Goal: Task Accomplishment & Management: Complete application form

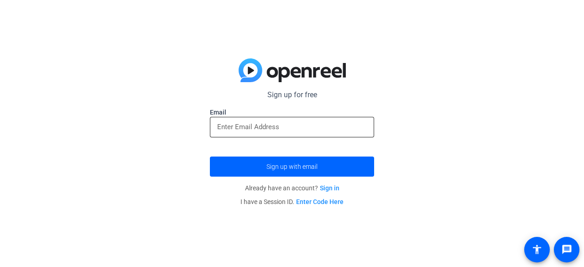
click at [263, 123] on input "email" at bounding box center [292, 126] width 150 height 11
paste input "[EMAIL_ADDRESS][DOMAIN_NAME]"
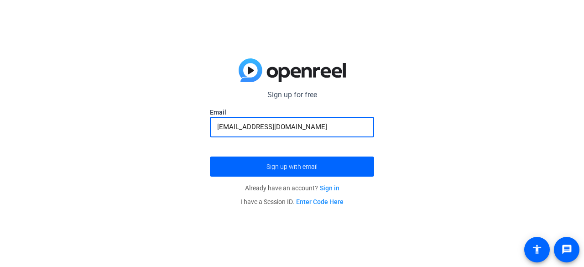
type input "[EMAIL_ADDRESS][DOMAIN_NAME]"
click at [210, 157] on button "Sign up with email" at bounding box center [292, 167] width 164 height 20
click at [267, 131] on input "email" at bounding box center [292, 126] width 150 height 11
paste input "[EMAIL_ADDRESS][DOMAIN_NAME]"
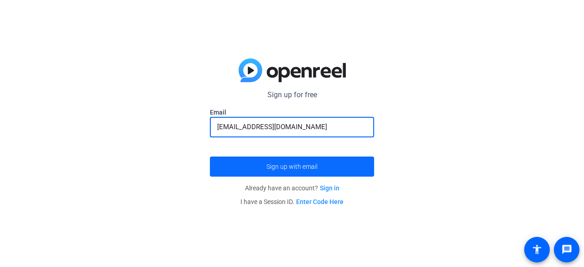
type input "[EMAIL_ADDRESS][DOMAIN_NAME]"
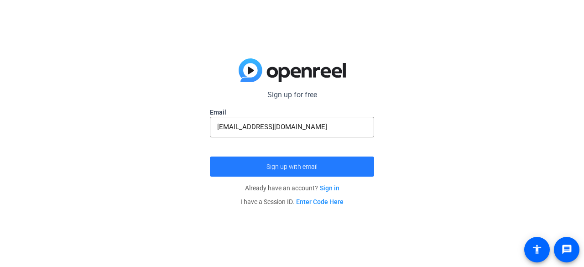
click at [278, 167] on span "Sign up with email" at bounding box center [292, 167] width 51 height 0
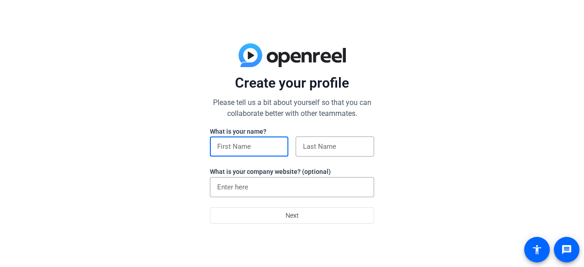
click at [271, 149] on input at bounding box center [249, 146] width 64 height 11
type input "[PERSON_NAME]"
click at [309, 142] on input at bounding box center [335, 146] width 64 height 11
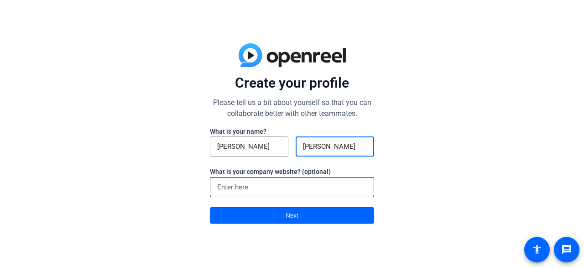
type input "[PERSON_NAME]"
click at [250, 192] on input at bounding box center [292, 187] width 150 height 11
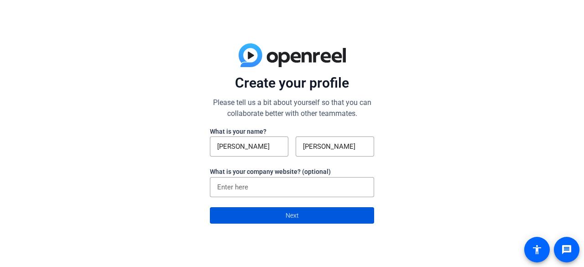
click at [264, 215] on span at bounding box center [291, 215] width 163 height 22
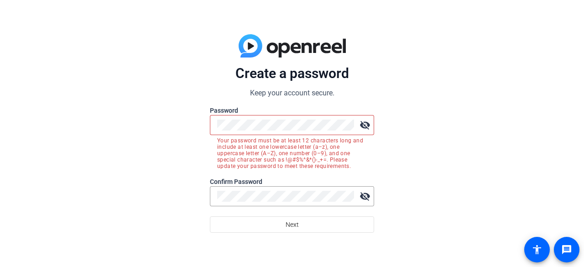
click at [366, 116] on mat-icon "visibility_off" at bounding box center [365, 125] width 18 height 18
click at [169, 105] on div "Create a password Keep your account secure. Password visibility Your password m…" at bounding box center [292, 133] width 584 height 267
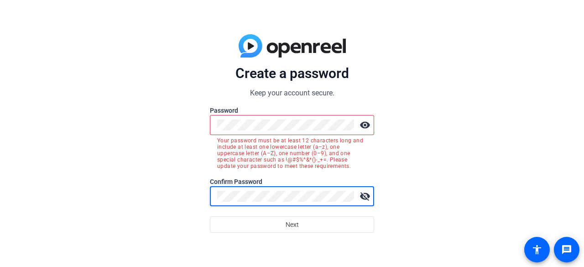
click at [216, 124] on div "visibility" at bounding box center [292, 125] width 164 height 20
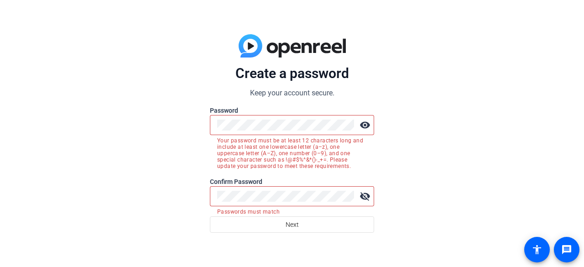
click at [216, 194] on div "visibility_off" at bounding box center [292, 196] width 164 height 20
click at [361, 201] on mat-icon "visibility_off" at bounding box center [365, 196] width 18 height 18
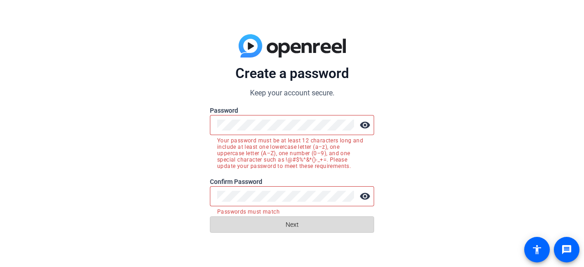
click at [275, 223] on span at bounding box center [291, 225] width 163 height 22
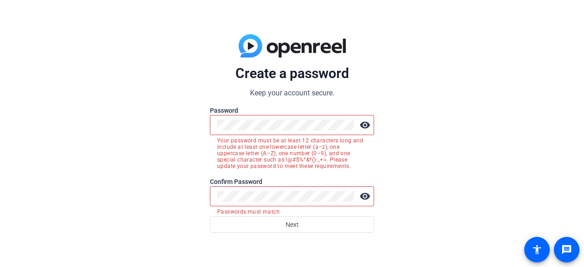
click at [310, 200] on form "Create a password Keep your account secure. Password visibility Your password m…" at bounding box center [292, 149] width 164 height 168
drag, startPoint x: 275, startPoint y: 223, endPoint x: 99, endPoint y: 197, distance: 178.5
click at [99, 197] on div "Create a password Keep your account secure. Password visibility Your password m…" at bounding box center [292, 133] width 584 height 267
click at [134, 125] on div "Create a password Keep your account secure. Password visibility Your password m…" at bounding box center [292, 133] width 584 height 267
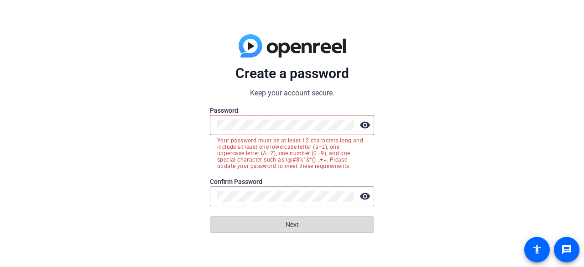
click at [298, 232] on span "Next" at bounding box center [292, 224] width 13 height 17
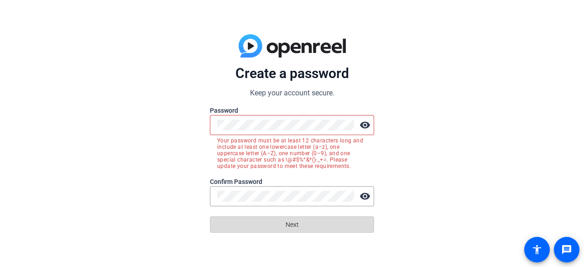
click at [298, 232] on span "Next" at bounding box center [292, 224] width 13 height 17
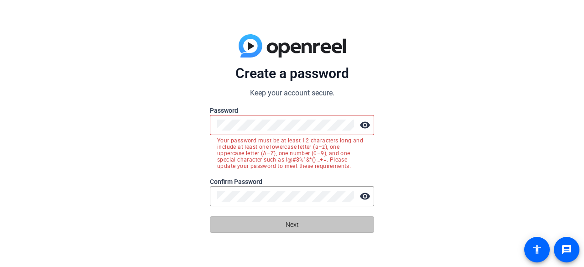
click at [298, 232] on span "Next" at bounding box center [292, 224] width 13 height 17
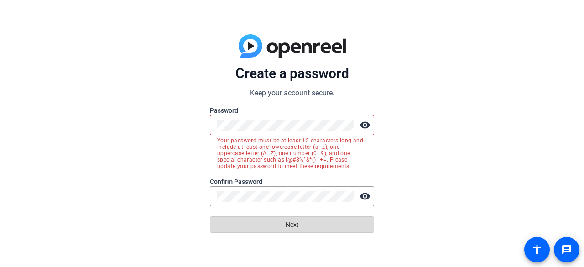
click at [298, 232] on span "Next" at bounding box center [292, 224] width 13 height 17
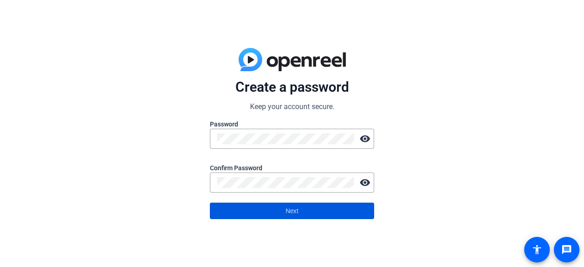
click at [318, 212] on span at bounding box center [291, 211] width 163 height 22
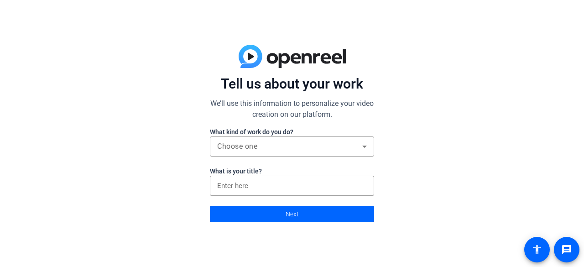
click at [496, 97] on div "Tell us about your work We’ll use this information to personalize your video cr…" at bounding box center [292, 133] width 584 height 267
click at [509, 88] on div "Tell us about your work We’ll use this information to personalize your video cr…" at bounding box center [292, 133] width 584 height 267
click at [343, 148] on div "Choose one" at bounding box center [289, 146] width 145 height 11
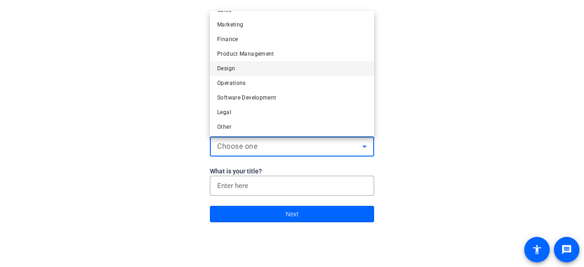
scroll to position [27, 0]
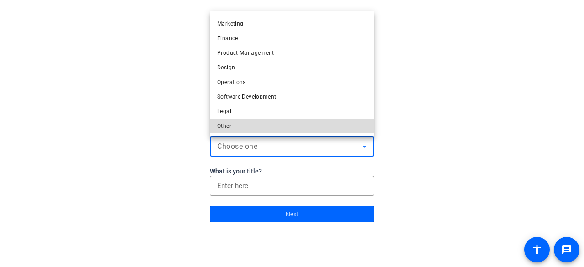
click at [300, 123] on mat-option "Other" at bounding box center [292, 126] width 164 height 15
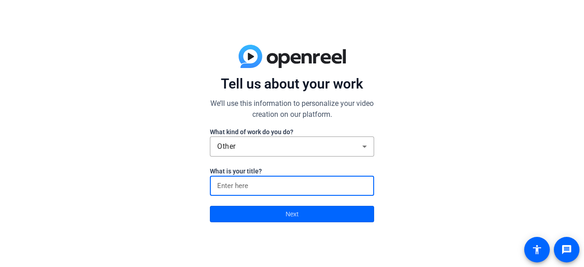
click at [277, 180] on input at bounding box center [292, 185] width 150 height 11
type input "content creating"
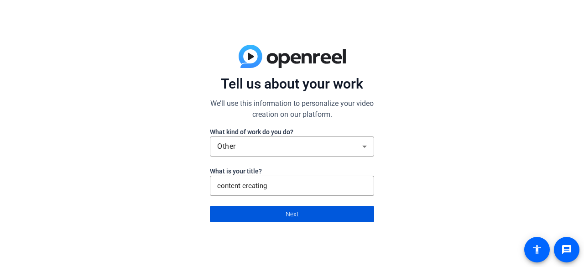
click at [280, 215] on span at bounding box center [291, 214] width 163 height 22
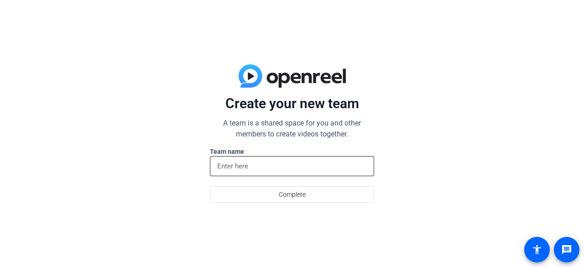
click at [302, 172] on div at bounding box center [292, 166] width 150 height 20
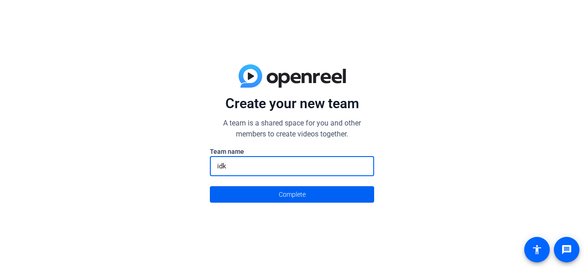
type input "idk"
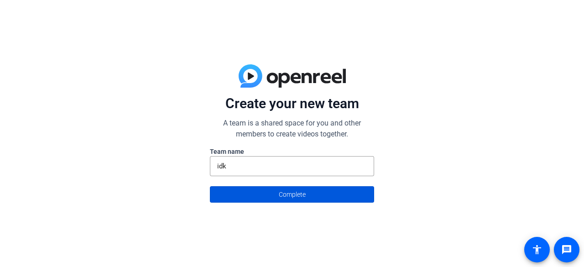
click at [299, 189] on span "Complete" at bounding box center [292, 194] width 27 height 17
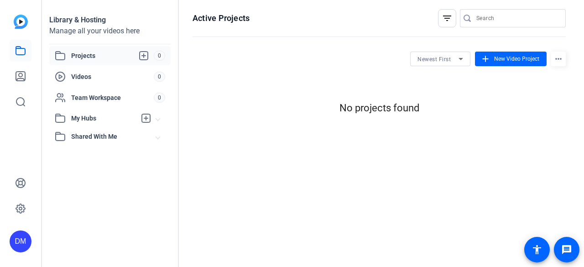
scroll to position [0, 0]
click at [154, 72] on div "Videos 0" at bounding box center [109, 76] width 121 height 19
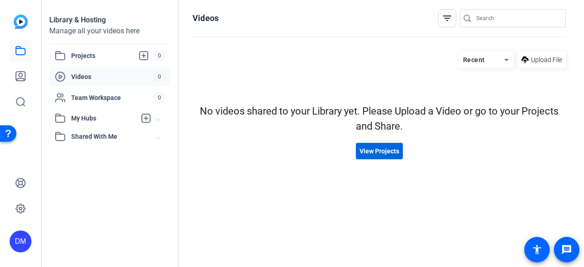
click at [371, 146] on span at bounding box center [379, 151] width 47 height 22
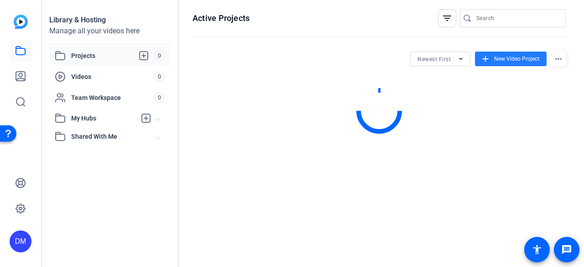
click at [485, 60] on mat-icon "add" at bounding box center [486, 59] width 10 height 10
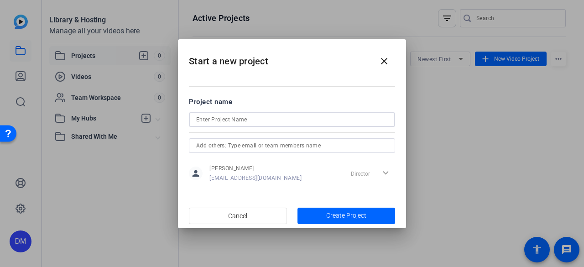
click at [289, 121] on input at bounding box center [292, 119] width 192 height 11
type input "s"
click at [285, 140] on input "text" at bounding box center [292, 145] width 192 height 11
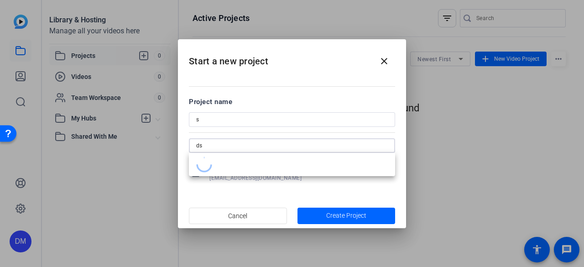
type input "d"
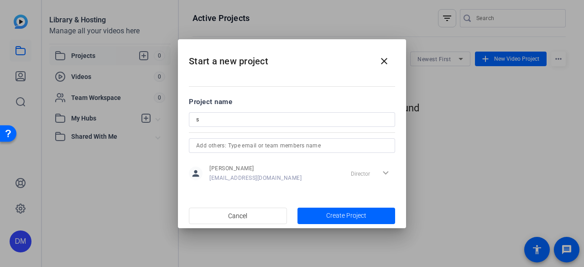
click at [384, 177] on div "Director expand_more" at bounding box center [371, 173] width 48 height 16
click at [366, 173] on div "Director expand_more" at bounding box center [371, 173] width 48 height 16
click at [343, 210] on span "button" at bounding box center [347, 216] width 98 height 22
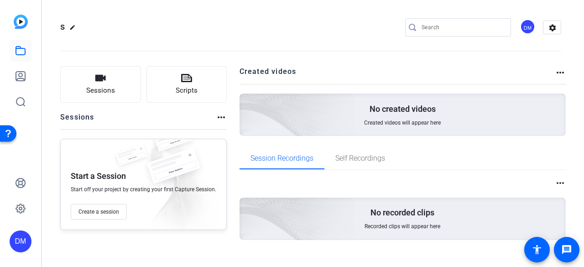
scroll to position [13, 0]
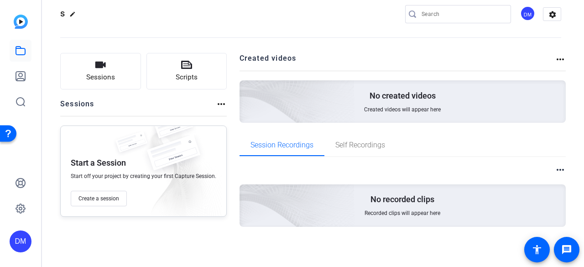
click at [356, 96] on div "No created videos Created videos will appear here" at bounding box center [403, 101] width 327 height 42
click at [23, 73] on icon at bounding box center [20, 76] width 11 height 11
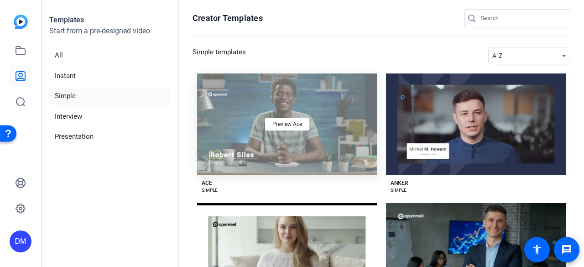
scroll to position [55, 0]
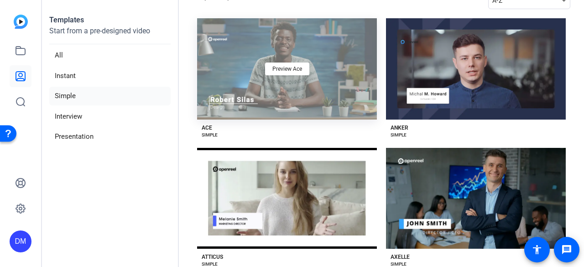
click at [311, 86] on div "Preview Ace" at bounding box center [287, 68] width 180 height 101
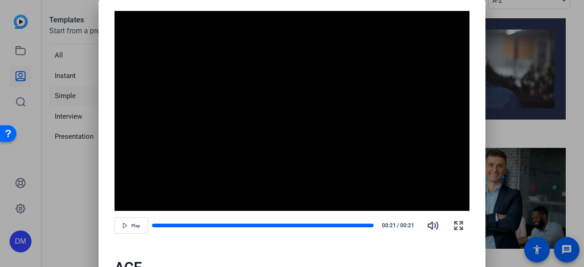
drag, startPoint x: 364, startPoint y: 228, endPoint x: 213, endPoint y: 219, distance: 150.9
click at [213, 219] on div "Play 00:21 / 00:21" at bounding box center [293, 226] width 356 height 22
click at [166, 220] on div "Play 00:21 / 00:21" at bounding box center [293, 226] width 356 height 22
click at [121, 230] on span "button" at bounding box center [131, 226] width 33 height 22
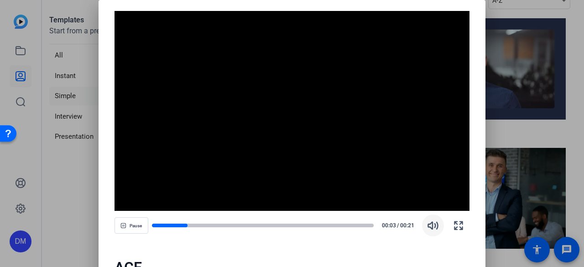
click at [435, 229] on icon "button" at bounding box center [433, 225] width 11 height 11
click at [434, 229] on icon "button" at bounding box center [433, 225] width 11 height 11
click at [501, 117] on div at bounding box center [292, 133] width 584 height 267
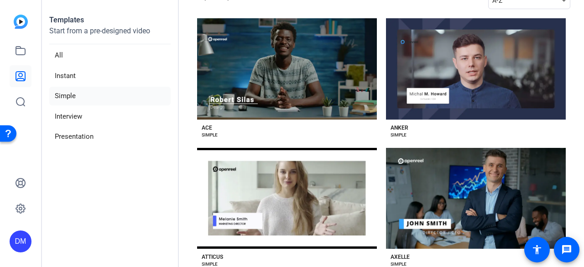
scroll to position [0, 0]
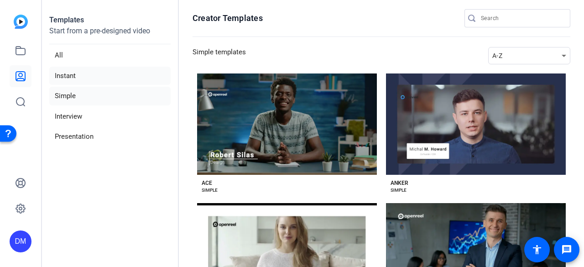
click at [150, 75] on li "Instant" at bounding box center [109, 76] width 121 height 19
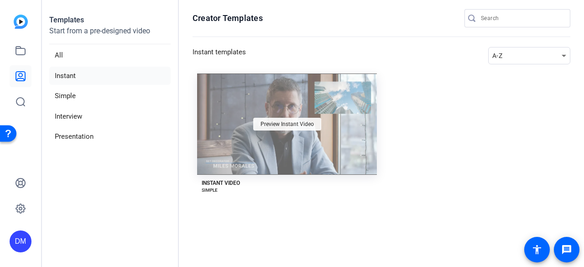
click at [272, 124] on span "Preview Instant Video" at bounding box center [287, 123] width 53 height 5
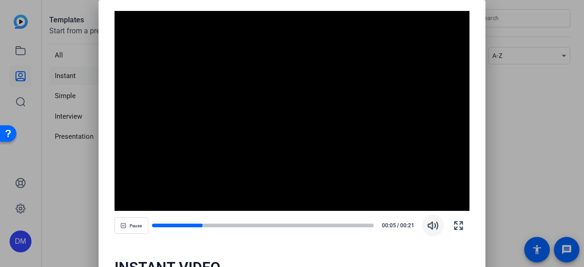
click at [430, 227] on icon "button" at bounding box center [434, 225] width 10 height 7
click at [453, 223] on icon "button" at bounding box center [458, 225] width 11 height 11
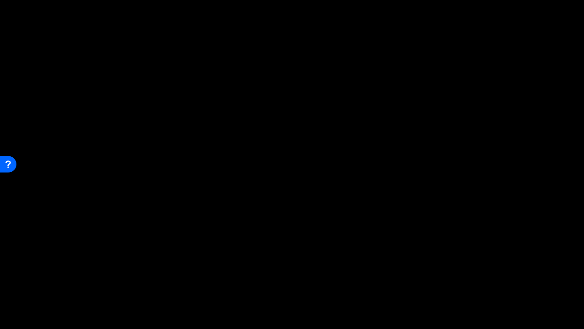
click at [450, 196] on video "Video Player" at bounding box center [292, 164] width 584 height 328
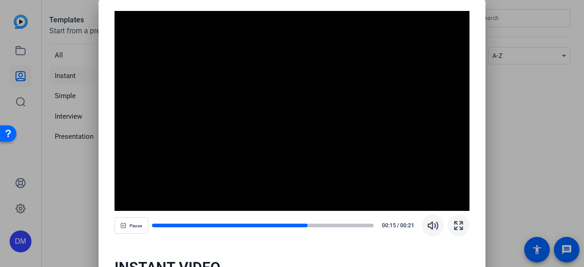
click at [509, 97] on div at bounding box center [292, 133] width 584 height 267
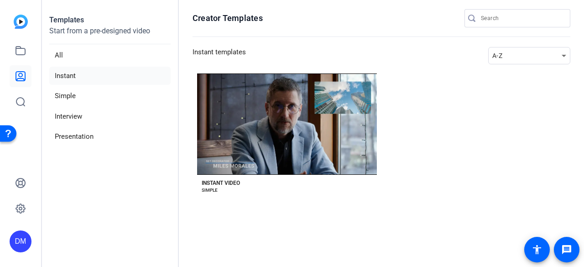
click at [509, 97] on div "Preview Instant Video INSTANT VIDEO SIMPLE" at bounding box center [382, 139] width 378 height 132
click at [27, 105] on link at bounding box center [21, 102] width 22 height 22
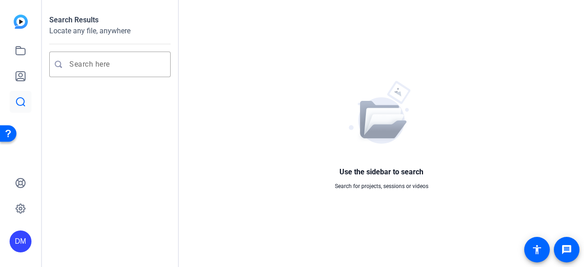
click at [27, 105] on link at bounding box center [21, 102] width 22 height 22
drag, startPoint x: 30, startPoint y: 14, endPoint x: 26, endPoint y: 49, distance: 34.9
click at [26, 49] on div "DM" at bounding box center [20, 133] width 41 height 267
click at [26, 49] on link at bounding box center [21, 51] width 22 height 22
